Goal: Task Accomplishment & Management: Manage account settings

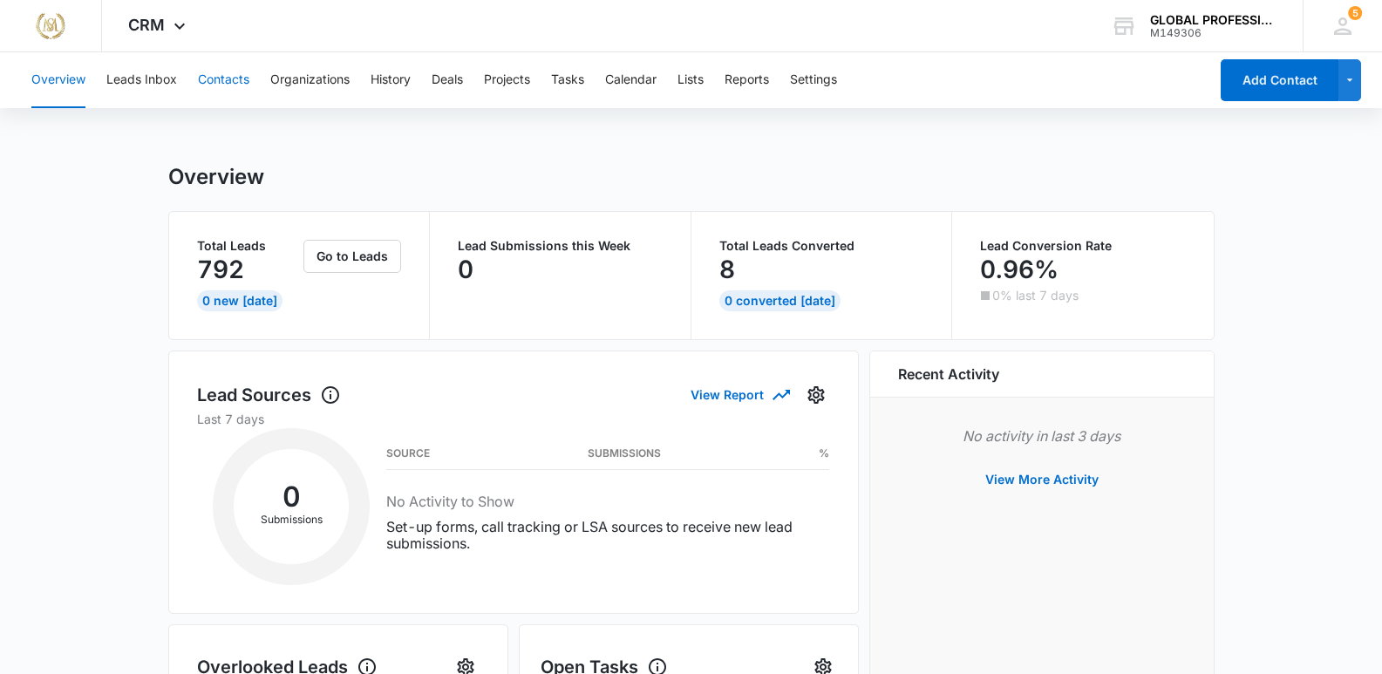
click at [221, 78] on button "Contacts" at bounding box center [223, 80] width 51 height 56
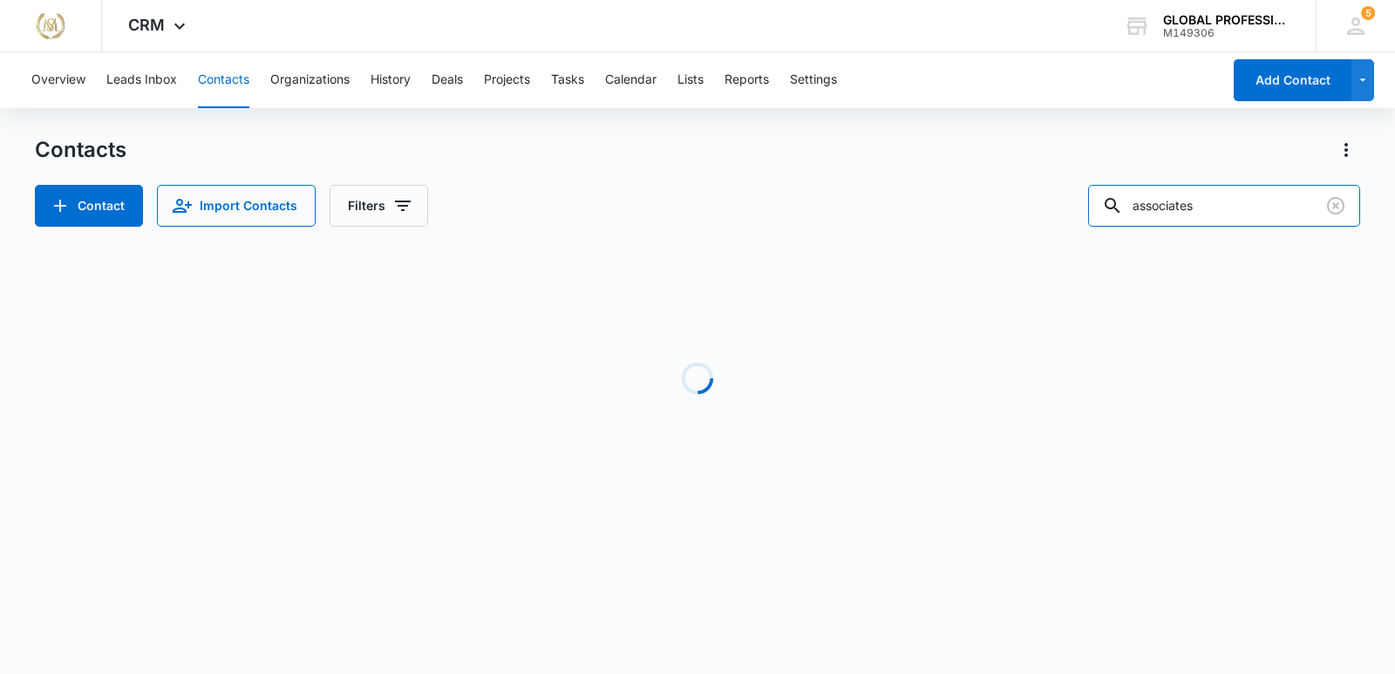
drag, startPoint x: 1240, startPoint y: 198, endPoint x: 709, endPoint y: 189, distance: 531.2
click at [709, 189] on div "Contact Import Contacts Filters associates" at bounding box center [698, 206] width 1326 height 42
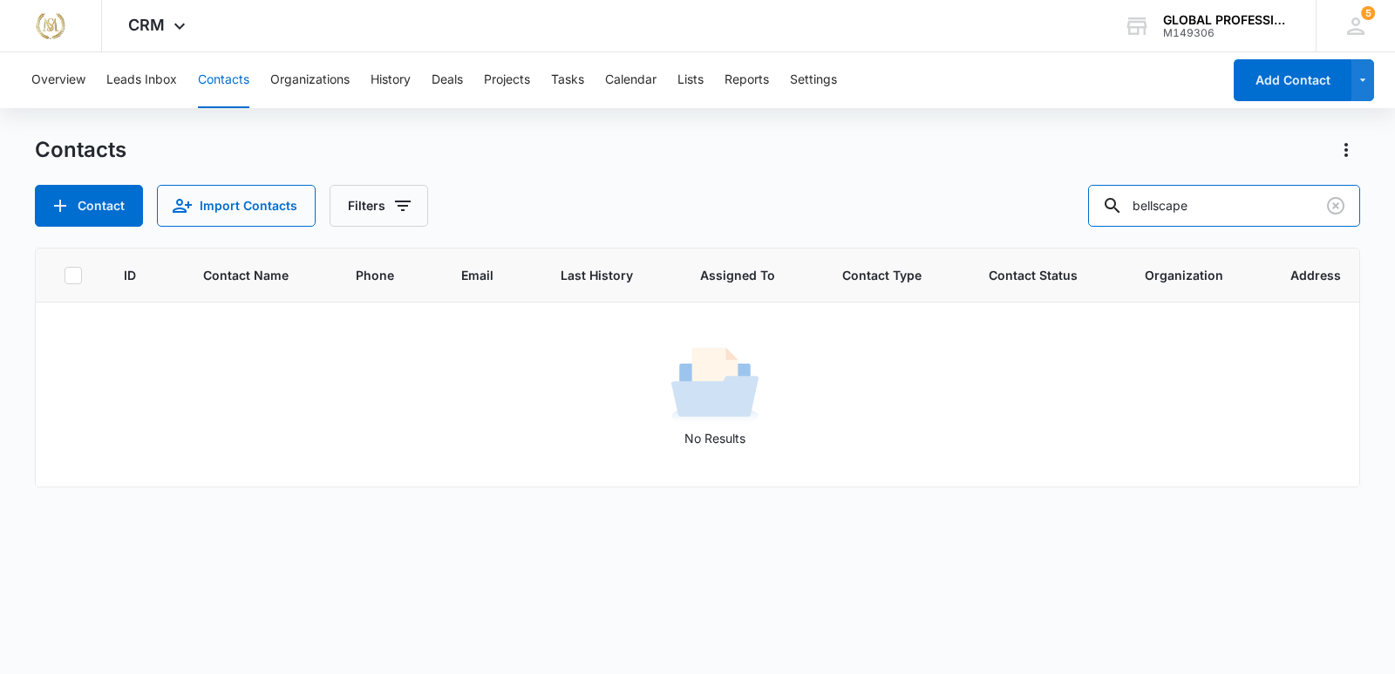
drag, startPoint x: 1227, startPoint y: 204, endPoint x: 937, endPoint y: 201, distance: 289.6
click at [943, 203] on div "Contact Import Contacts Filters bellscape" at bounding box center [698, 206] width 1326 height 42
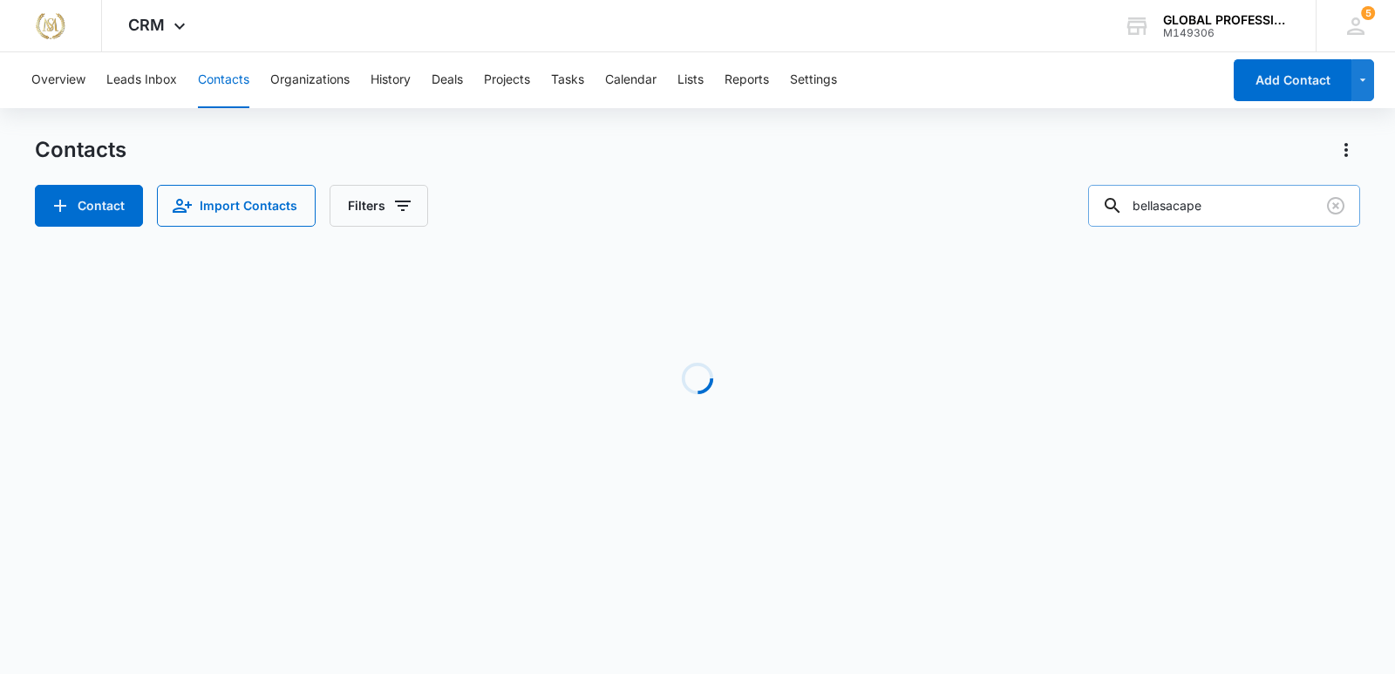
click at [1192, 208] on input "bellasacape" at bounding box center [1224, 206] width 272 height 42
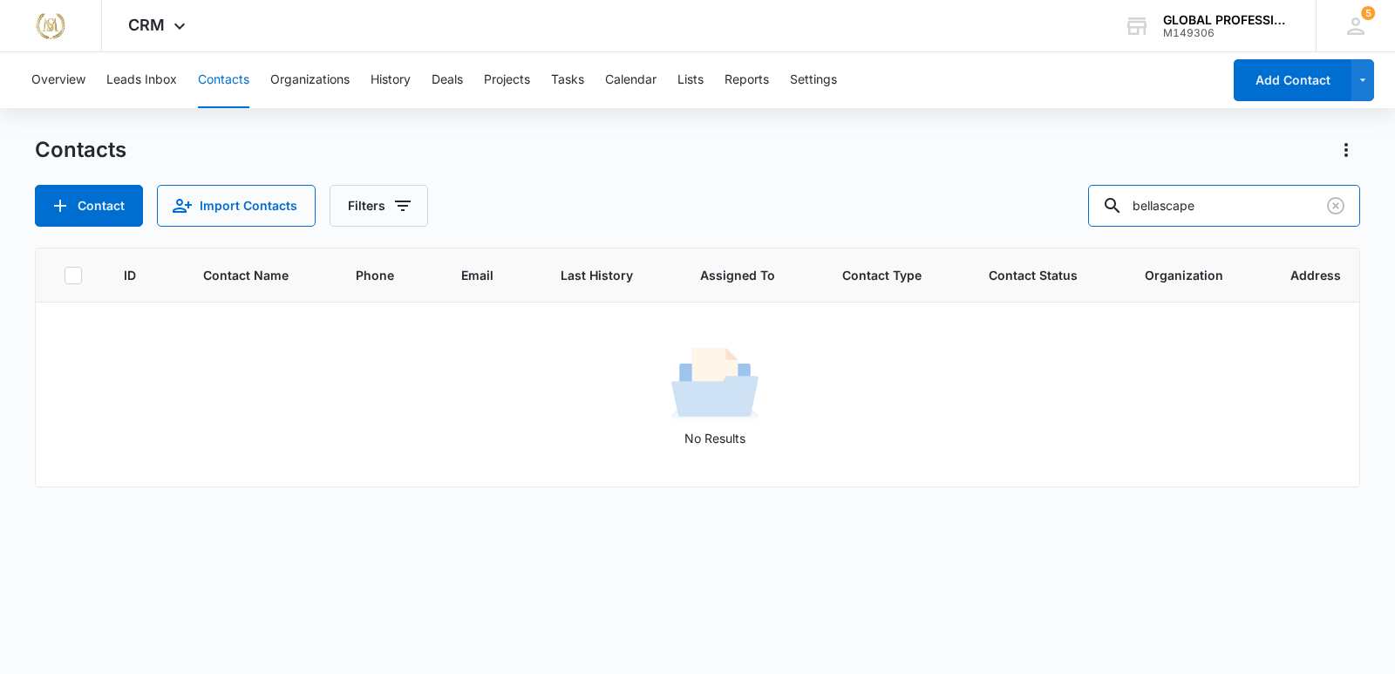
type input "bellascape"
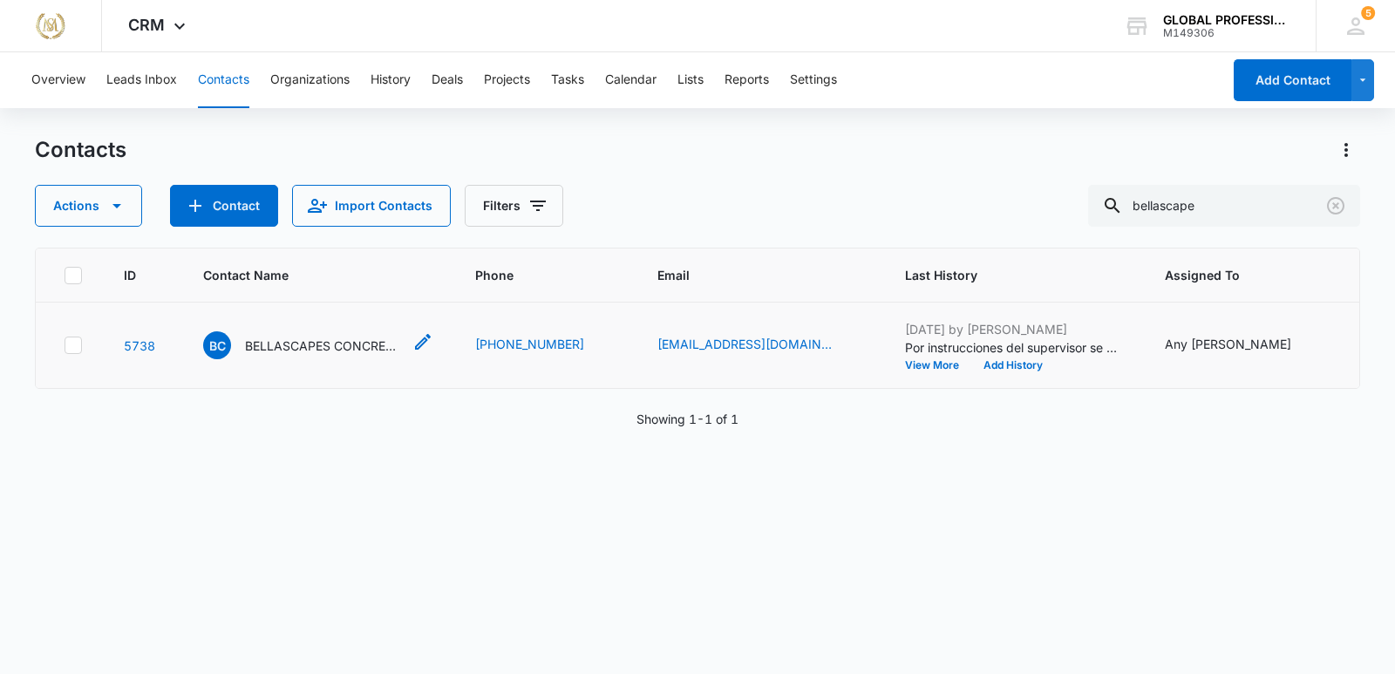
click at [353, 355] on p "BELLASCAPES CONCRETE LLC" at bounding box center [323, 346] width 157 height 18
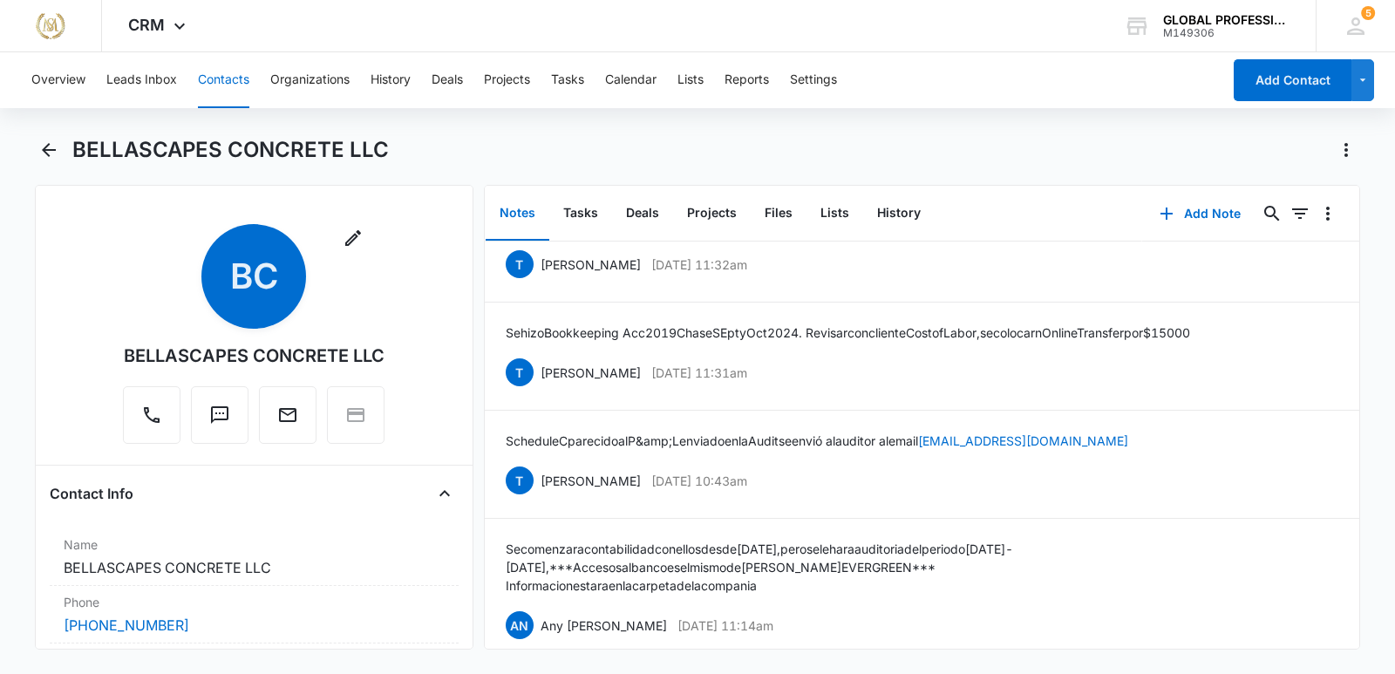
scroll to position [418, 0]
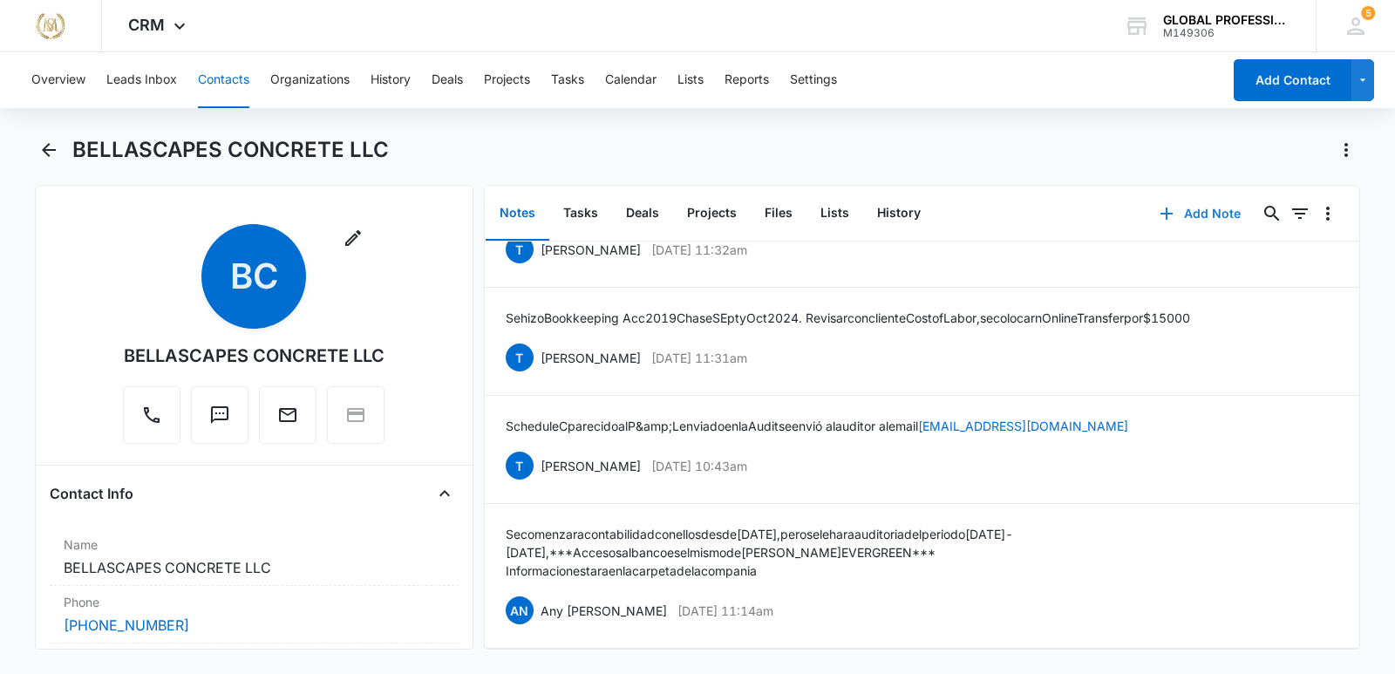
click at [1204, 210] on button "Add Note" at bounding box center [1200, 214] width 116 height 42
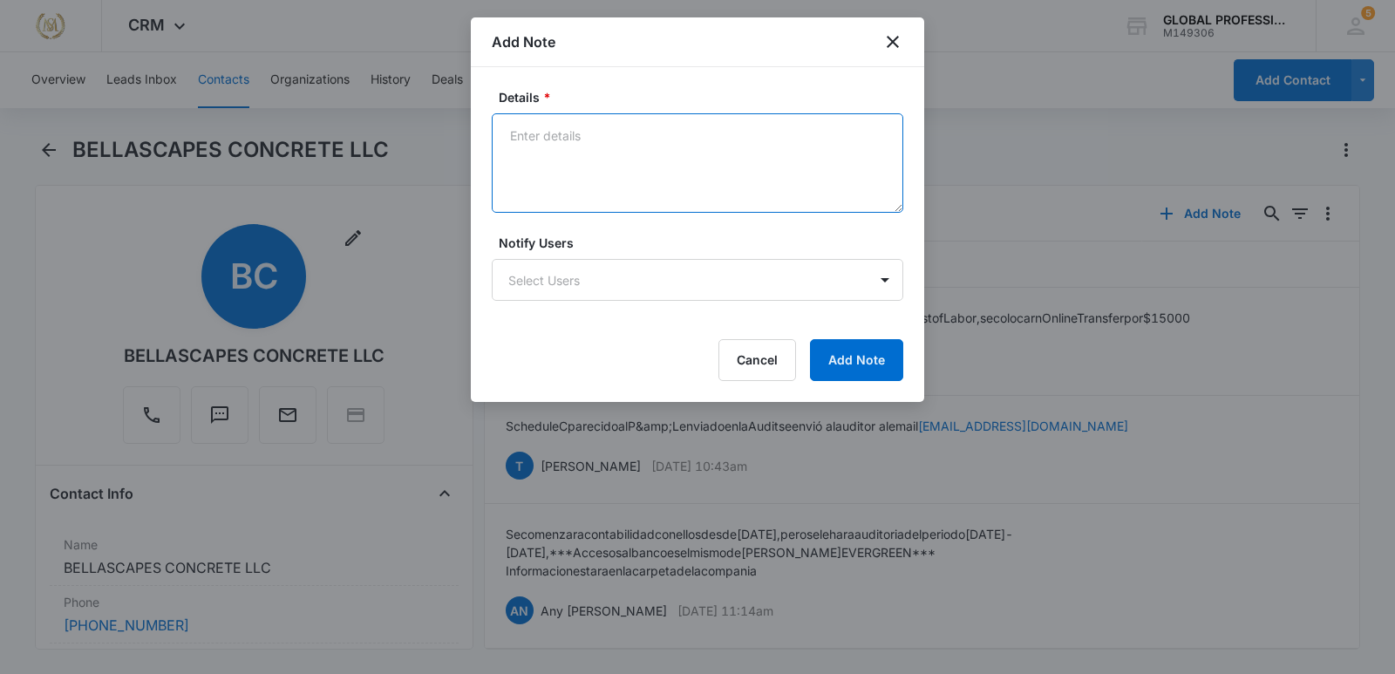
click at [572, 146] on textarea "Details *" at bounding box center [698, 162] width 412 height 99
paste textarea "Policy UB-0X980937 [DATE] TO [DATE]"
click at [585, 160] on textarea "Enviada Audit Policy UB-0X980937 [DATE] TO [DATE] . al e mail" at bounding box center [698, 162] width 412 height 99
type textarea "Enviada Audit Policy UB-0X980937 [DATE] TO [DATE] . al e mail [EMAIL_ADDRESS][D…"
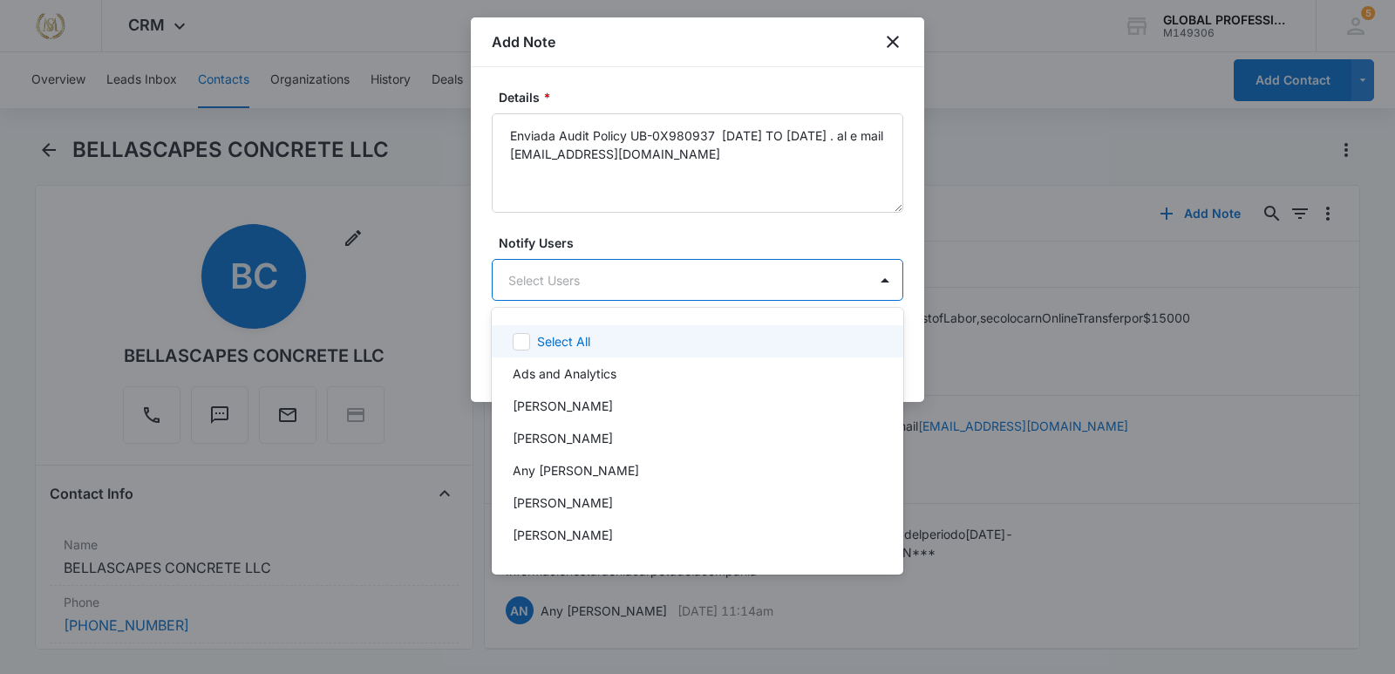
click at [616, 282] on body "[PERSON_NAME] Does Marketing – helping companies achieve their goals or streaml…" at bounding box center [697, 337] width 1395 height 674
type input "an"
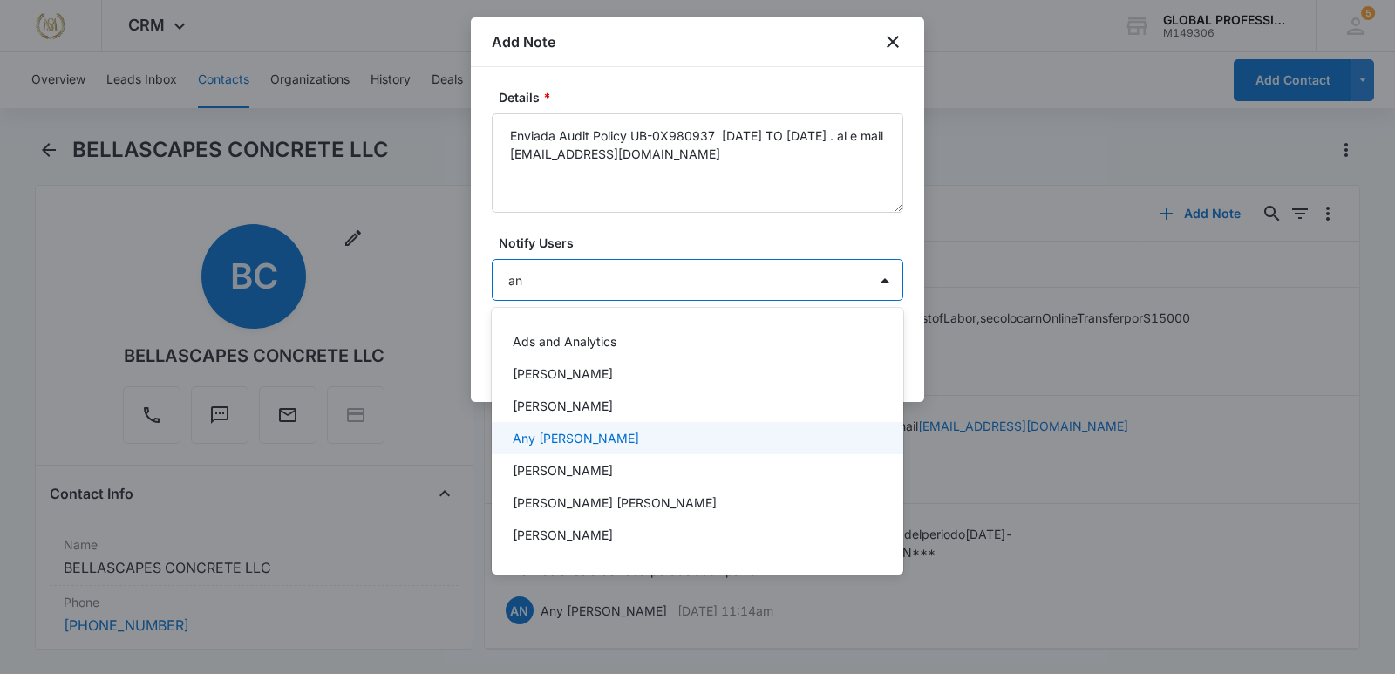
click at [574, 443] on p "Any [PERSON_NAME]" at bounding box center [576, 438] width 126 height 18
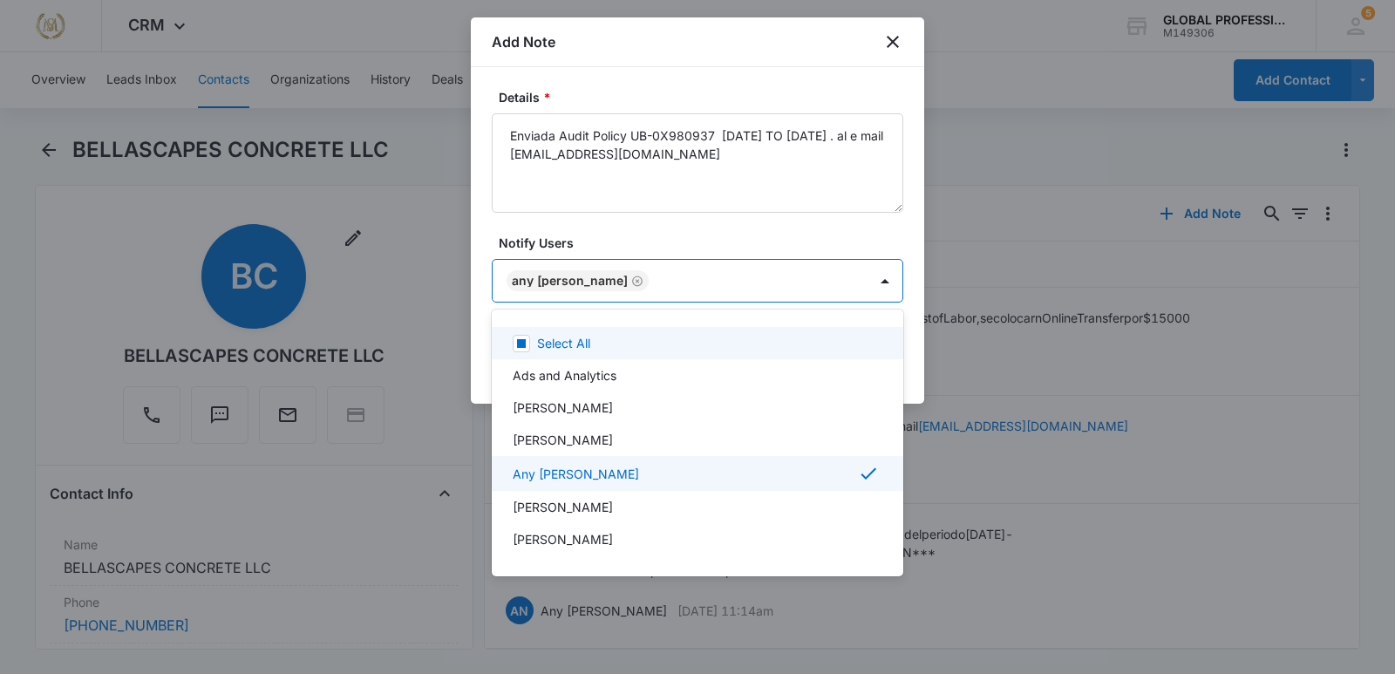
click at [863, 135] on div at bounding box center [697, 337] width 1395 height 674
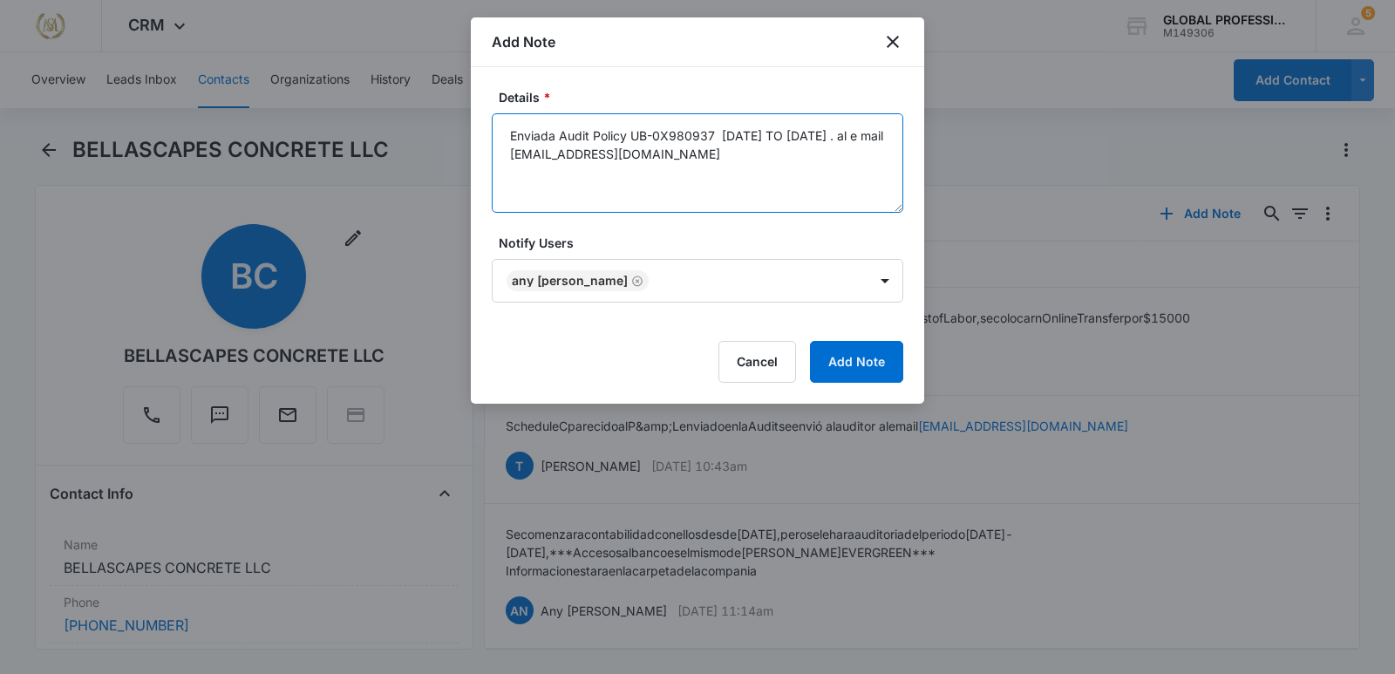
click at [674, 158] on textarea "Enviada Audit Policy UB-0X980937 [DATE] TO [DATE] . al e mail [EMAIL_ADDRESS][D…" at bounding box center [698, 162] width 412 height 99
click at [879, 358] on button "Add Note" at bounding box center [856, 362] width 93 height 42
